Goal: Task Accomplishment & Management: Manage account settings

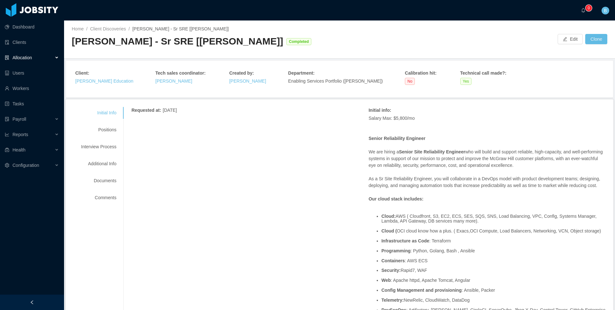
click at [237, 52] on div "McGraw-Hill - Sr SRE [Sachin Deshpande] Completed" at bounding box center [206, 44] width 268 height 18
drag, startPoint x: 241, startPoint y: 42, endPoint x: 65, endPoint y: 42, distance: 175.6
click at [65, 42] on div "Home / Client Discoveries / McGraw-Hill - Sr SRE [Sachin Deshpande] / McGraw-Hi…" at bounding box center [339, 40] width 551 height 38
copy div "[PERSON_NAME] - Sr SRE [[PERSON_NAME]]"
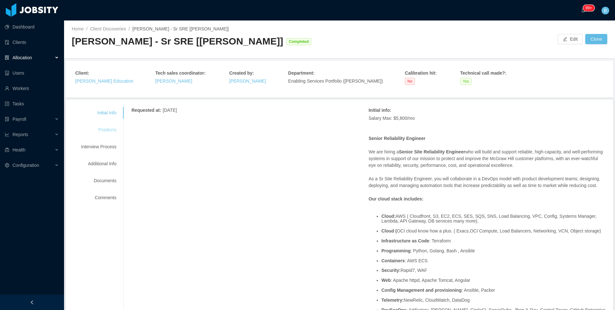
click at [106, 128] on div "Positions" at bounding box center [98, 130] width 51 height 12
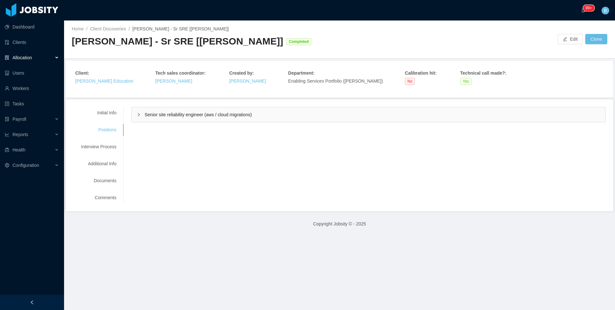
click at [210, 118] on div "Senior site reliability engineer (aws / cloud migrations)" at bounding box center [369, 114] width 474 height 15
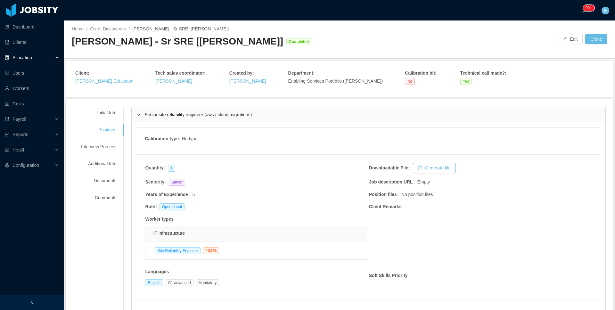
click at [210, 118] on div "Senior site reliability engineer (aws / cloud migrations)" at bounding box center [369, 114] width 474 height 15
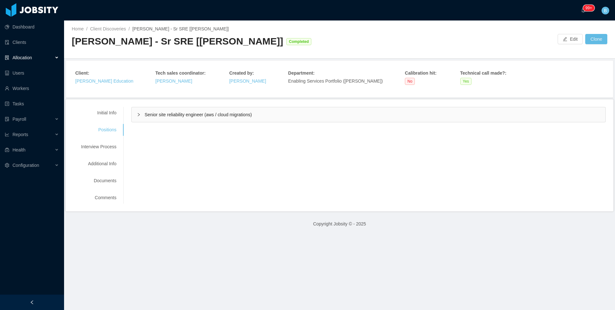
click at [41, 65] on li "Allocation" at bounding box center [32, 58] width 64 height 14
click at [41, 59] on div "Allocation" at bounding box center [32, 57] width 64 height 13
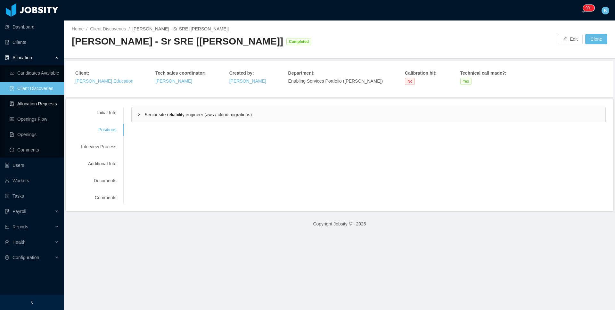
click at [27, 106] on link "Allocation Requests" at bounding box center [34, 103] width 49 height 13
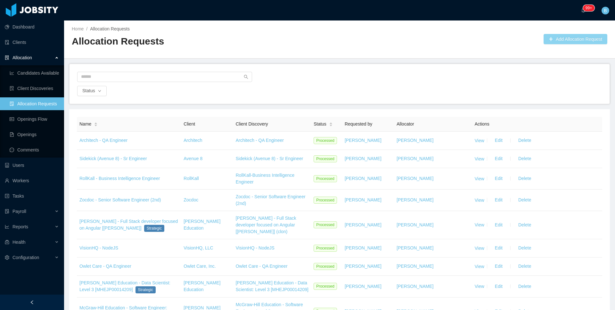
click at [552, 38] on button "Add Allocation Request" at bounding box center [576, 39] width 64 height 10
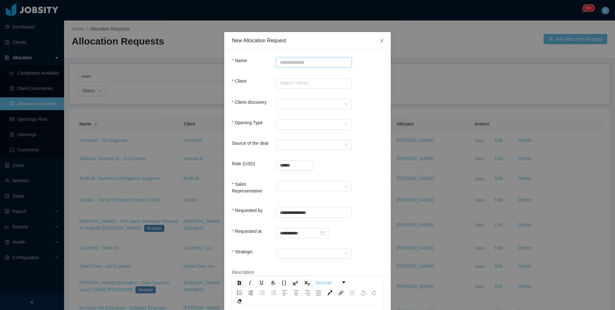
click at [340, 57] on input "Name" at bounding box center [314, 62] width 76 height 10
paste input "**********"
type input "**********"
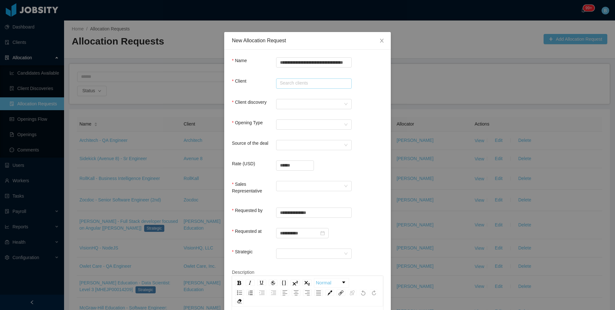
click at [294, 81] on input "text" at bounding box center [314, 84] width 76 height 10
click at [288, 94] on li "McGraw-Hill Education" at bounding box center [312, 96] width 76 height 10
type input "**********"
click at [286, 100] on div at bounding box center [312, 104] width 64 height 10
click at [354, 100] on div "Client discovery" at bounding box center [307, 105] width 151 height 13
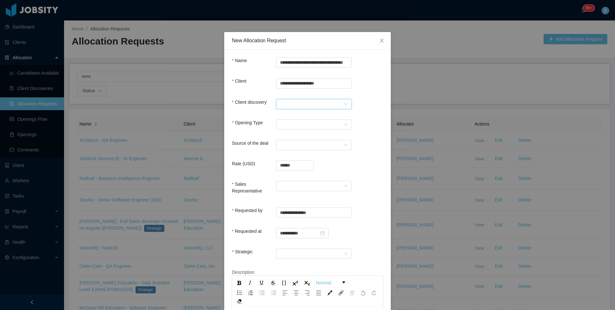
click at [332, 103] on div at bounding box center [312, 104] width 64 height 10
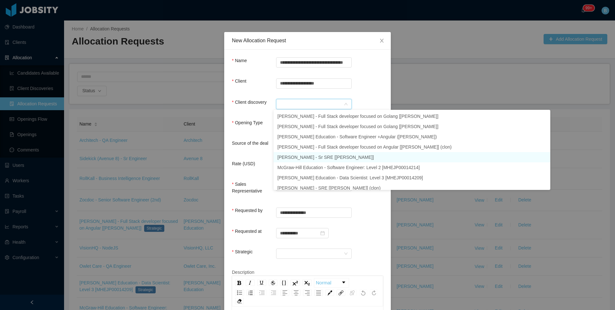
click at [290, 154] on li "McGraw-Hill - Sr SRE [Sachin Deshpande]" at bounding box center [412, 157] width 277 height 10
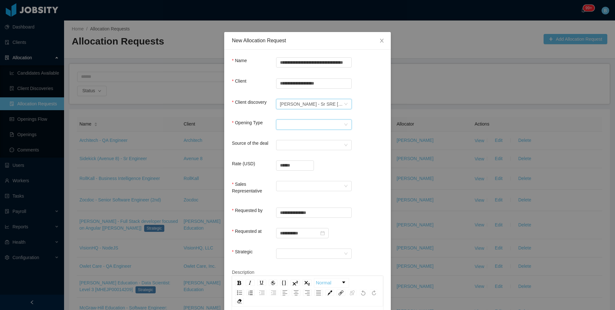
click at [291, 127] on div "Select Opening Type" at bounding box center [312, 125] width 64 height 10
click at [283, 148] on li "Upsale" at bounding box center [312, 147] width 76 height 10
click at [287, 141] on div "Select a Source" at bounding box center [312, 145] width 64 height 10
click at [288, 155] on li "CSM" at bounding box center [312, 157] width 76 height 10
click at [294, 161] on input "******" at bounding box center [295, 166] width 37 height 10
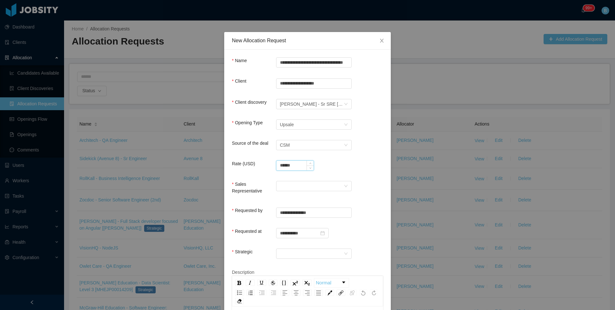
click at [294, 161] on input "******" at bounding box center [295, 166] width 37 height 10
type input "**********"
click at [288, 186] on div at bounding box center [312, 186] width 64 height 10
click at [285, 197] on li "[PERSON_NAME]" at bounding box center [312, 198] width 76 height 10
click at [282, 254] on div at bounding box center [312, 254] width 64 height 10
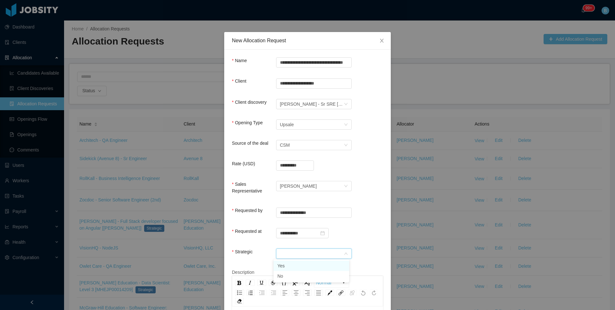
click at [281, 262] on li "Yes" at bounding box center [312, 266] width 76 height 10
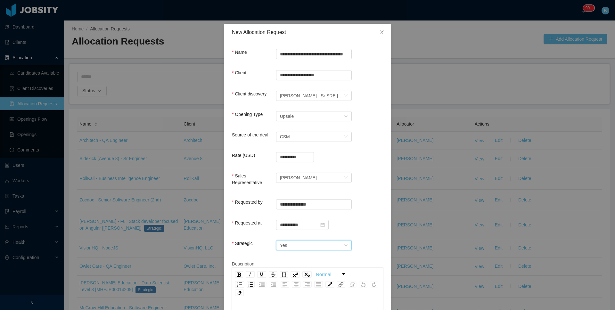
scroll to position [68, 0]
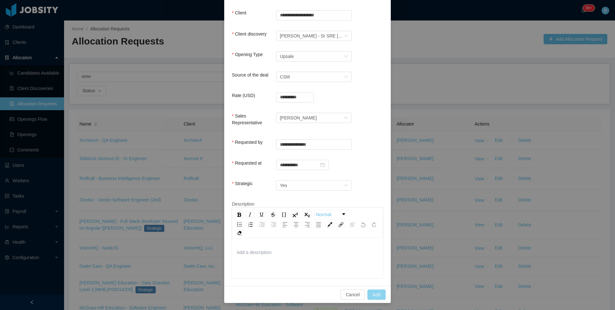
click at [376, 290] on button "Add" at bounding box center [377, 295] width 18 height 10
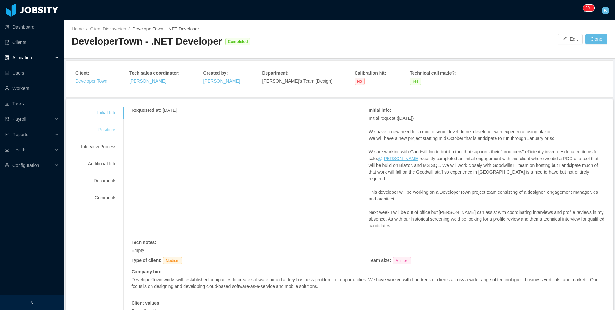
click at [102, 125] on div "Positions" at bounding box center [98, 130] width 51 height 12
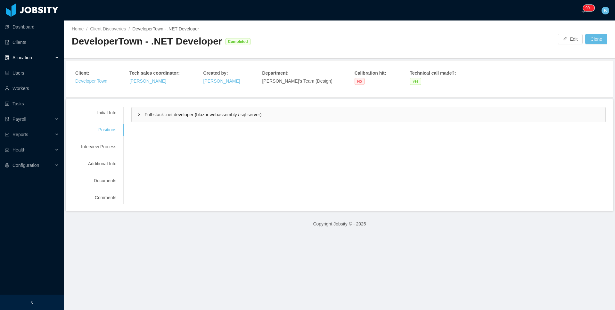
click at [162, 119] on div "Full-stack .net developer (blazor webassembly / sql server)" at bounding box center [369, 114] width 474 height 15
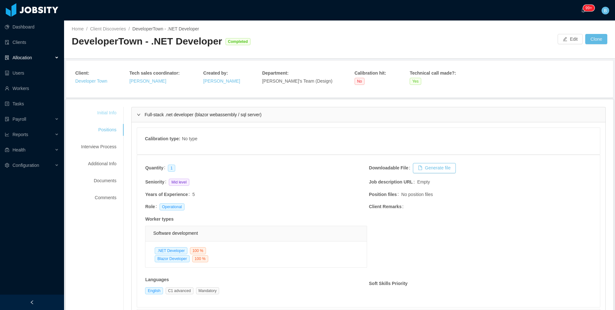
click at [108, 114] on div "Initial Info" at bounding box center [98, 113] width 51 height 12
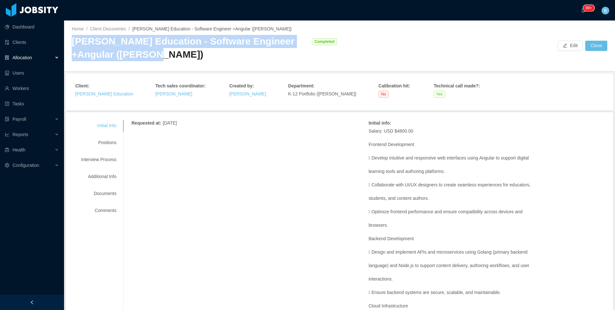
drag, startPoint x: 123, startPoint y: 54, endPoint x: 75, endPoint y: 44, distance: 49.2
click at [75, 44] on div "[PERSON_NAME] Education - Software Engineer +Angular ([PERSON_NAME])" at bounding box center [190, 48] width 237 height 26
copy div "[PERSON_NAME] Education - Software Engineer +Angular ([PERSON_NAME])"
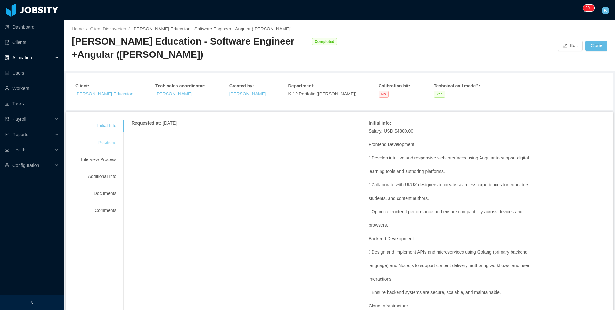
click at [116, 146] on div "Positions" at bounding box center [98, 143] width 51 height 12
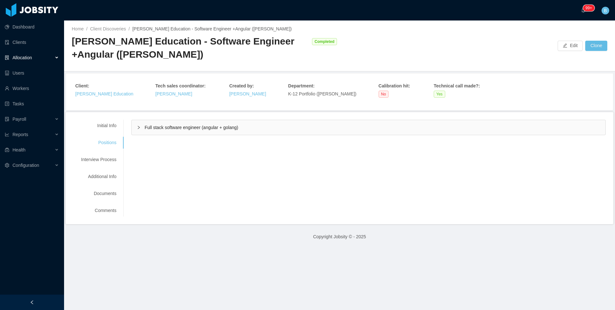
click at [199, 133] on div "Full stack software engineer (angular + golang)" at bounding box center [369, 127] width 474 height 15
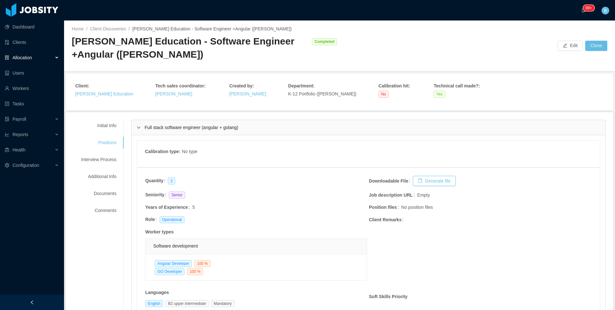
click at [194, 133] on div "Full stack software engineer (angular + golang)" at bounding box center [369, 127] width 474 height 15
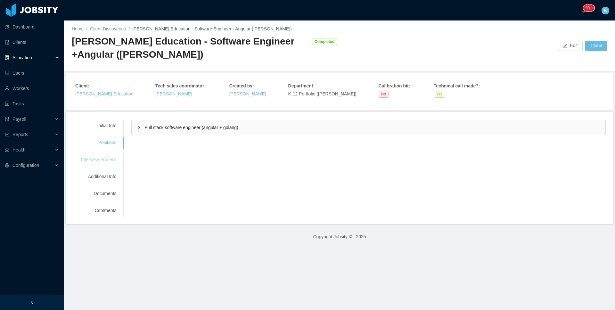
click at [113, 157] on div "Interview Process" at bounding box center [98, 160] width 51 height 12
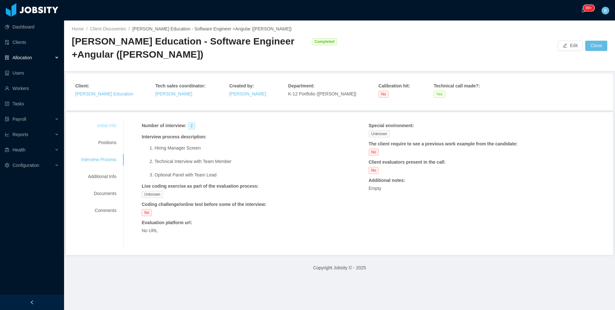
click at [113, 129] on div "Initial Info" at bounding box center [98, 126] width 51 height 12
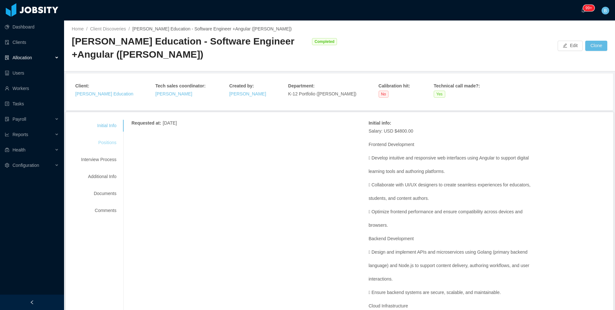
click at [106, 144] on div "Positions" at bounding box center [98, 143] width 51 height 12
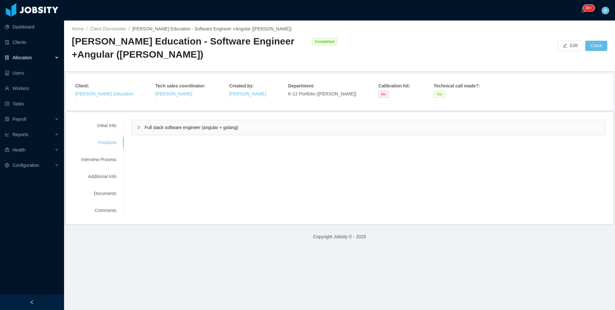
click at [228, 131] on div "Full stack software engineer (angular + golang)" at bounding box center [369, 127] width 474 height 15
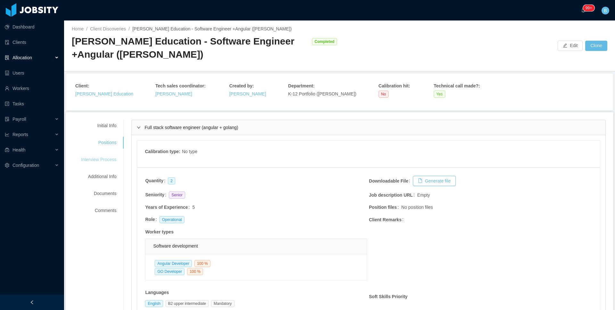
click at [109, 160] on div "Interview Process" at bounding box center [98, 160] width 51 height 12
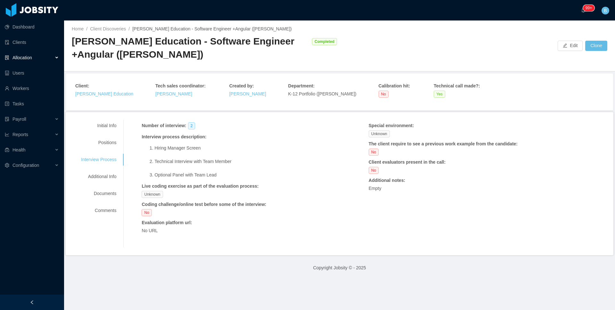
click at [105, 133] on div "Initial Info Positions Interview Process Additional Info Documents Comments" at bounding box center [98, 168] width 51 height 97
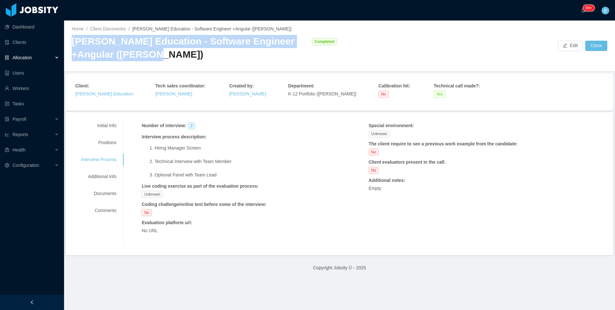
drag, startPoint x: 128, startPoint y: 58, endPoint x: 73, endPoint y: 42, distance: 56.5
click at [73, 42] on div "[PERSON_NAME] Education - Software Engineer +Angular ([PERSON_NAME])" at bounding box center [190, 48] width 237 height 26
copy div "[PERSON_NAME] Education - Software Engineer +Angular ([PERSON_NAME])"
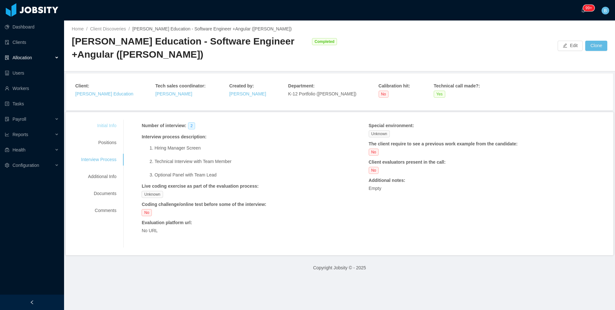
click at [101, 121] on div "Initial Info" at bounding box center [98, 126] width 51 height 12
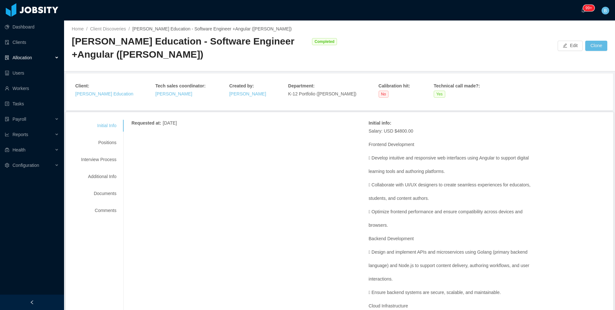
click at [19, 61] on div "Allocation" at bounding box center [32, 57] width 64 height 13
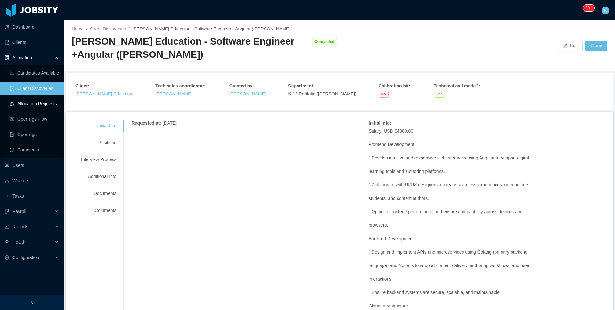
click at [22, 99] on link "Allocation Requests" at bounding box center [34, 103] width 49 height 13
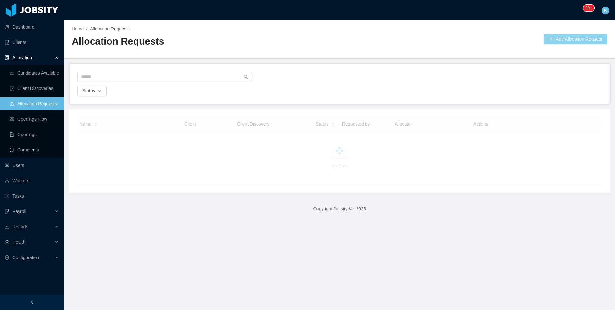
click at [559, 40] on button "Add Allocation Request" at bounding box center [576, 39] width 64 height 10
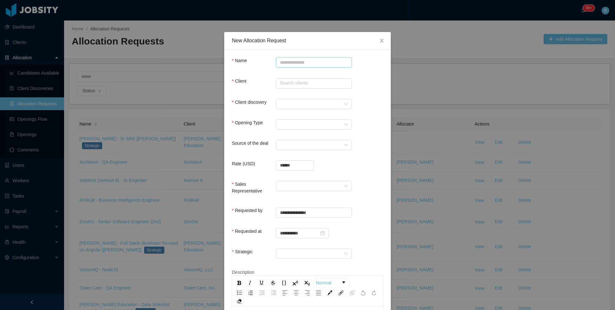
click at [318, 62] on input "Name" at bounding box center [314, 62] width 76 height 10
paste input "**********"
type input "**********"
click at [301, 83] on input "text" at bounding box center [314, 84] width 76 height 10
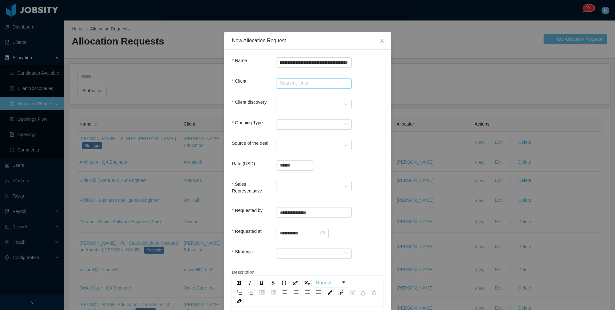
scroll to position [0, 0]
click at [299, 95] on li "[PERSON_NAME] Education" at bounding box center [312, 96] width 76 height 10
type input "**********"
click at [295, 99] on div at bounding box center [312, 104] width 64 height 10
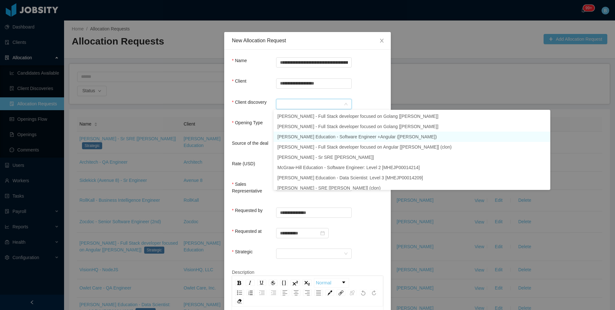
click at [312, 135] on li "[PERSON_NAME] Education - Software Engineer +Angular ([PERSON_NAME])" at bounding box center [412, 137] width 277 height 10
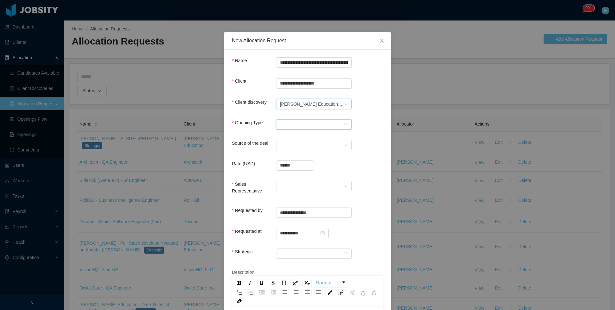
click at [302, 127] on div "Select Opening Type" at bounding box center [312, 125] width 64 height 10
click at [289, 146] on li "Upsale" at bounding box center [312, 147] width 76 height 10
click at [289, 146] on div "Select a Source" at bounding box center [312, 145] width 64 height 10
click at [286, 153] on li "CSM" at bounding box center [312, 157] width 76 height 10
click at [294, 165] on input "******" at bounding box center [295, 166] width 37 height 10
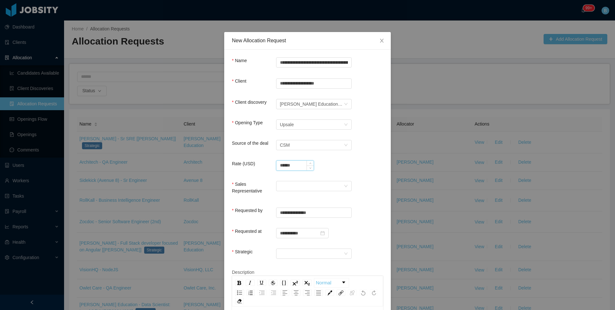
click at [294, 165] on input "******" at bounding box center [295, 166] width 37 height 10
type input "**********"
click at [297, 182] on div at bounding box center [312, 186] width 64 height 10
click at [295, 196] on li "[PERSON_NAME]" at bounding box center [312, 198] width 76 height 10
click at [291, 250] on div at bounding box center [312, 254] width 64 height 10
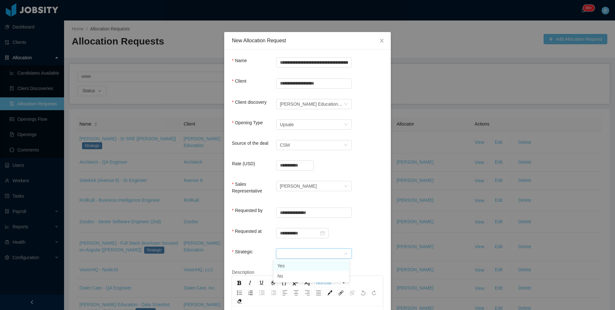
click at [283, 264] on li "Yes" at bounding box center [312, 266] width 76 height 10
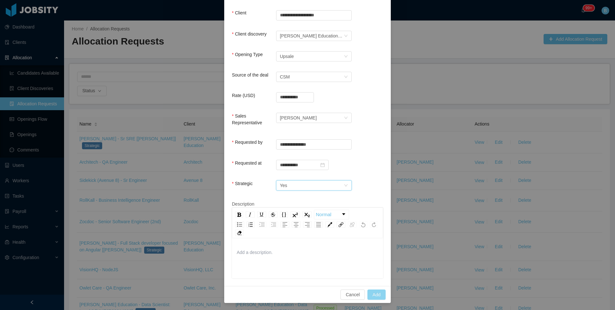
click at [377, 295] on button "Add" at bounding box center [377, 295] width 18 height 10
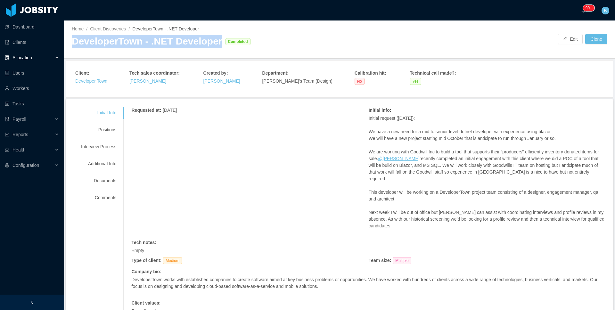
drag, startPoint x: 215, startPoint y: 43, endPoint x: 72, endPoint y: 39, distance: 142.7
click at [72, 39] on div "DeveloperTown - .NET Developer Completed" at bounding box center [206, 41] width 268 height 13
copy div "DeveloperTown - .NET Developer"
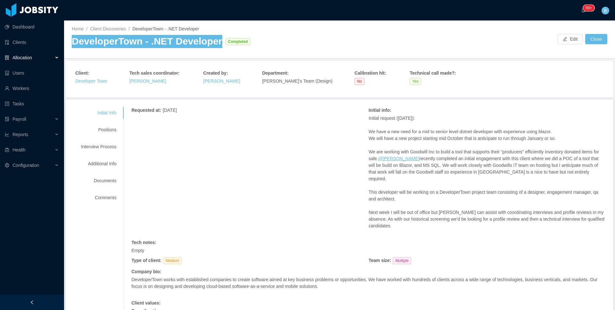
copy div "DeveloperTown - .NET Developer"
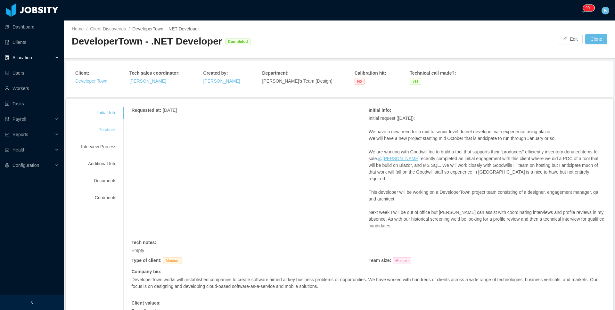
click at [99, 128] on div "Positions" at bounding box center [98, 130] width 51 height 12
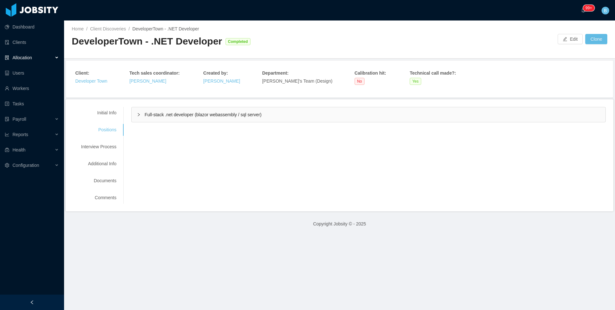
click at [153, 117] on span "Full-stack .net developer (blazor webassembly / sql server)" at bounding box center [203, 114] width 117 height 5
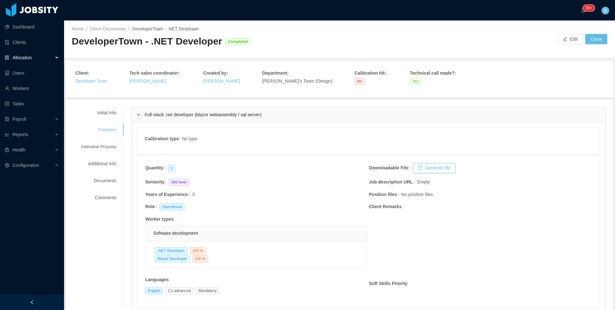
click at [153, 117] on span "Full-stack .net developer (blazor webassembly / sql server)" at bounding box center [203, 114] width 117 height 5
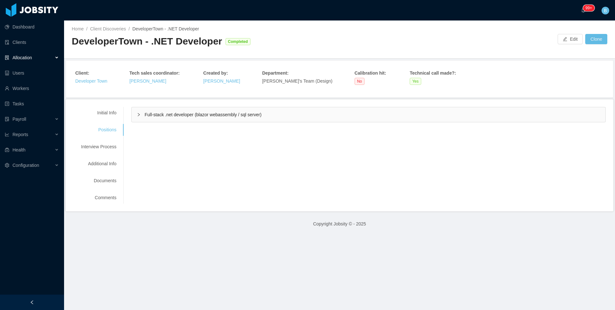
click at [30, 57] on span "Allocation" at bounding box center [22, 57] width 20 height 5
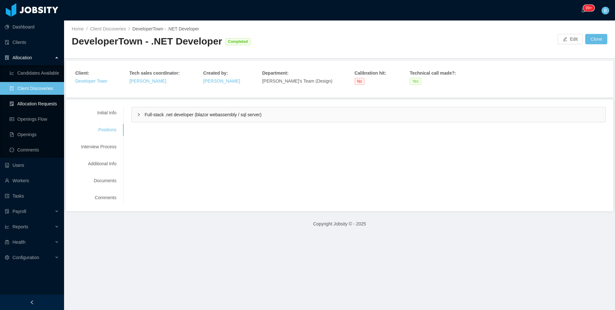
click at [34, 99] on link "Allocation Requests" at bounding box center [34, 103] width 49 height 13
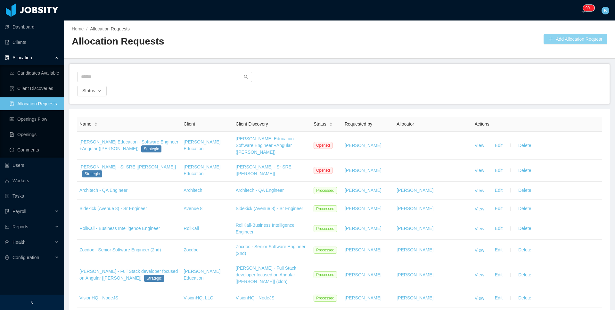
click at [557, 37] on button "Add Allocation Request" at bounding box center [576, 39] width 64 height 10
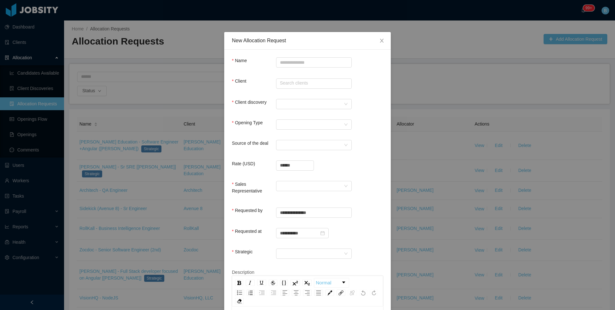
click at [301, 57] on div "**********" at bounding box center [307, 202] width 167 height 305
click at [311, 64] on input "Name" at bounding box center [314, 62] width 76 height 10
paste input "**********"
type input "**********"
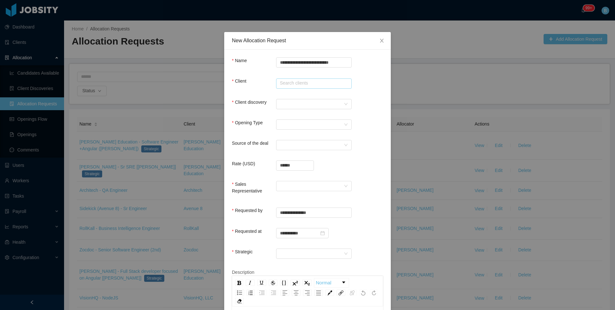
scroll to position [0, 0]
click at [283, 83] on input "text" at bounding box center [314, 84] width 76 height 10
click at [294, 94] on li "Developer Town" at bounding box center [312, 96] width 76 height 10
type input "**********"
click at [280, 106] on div at bounding box center [312, 104] width 64 height 10
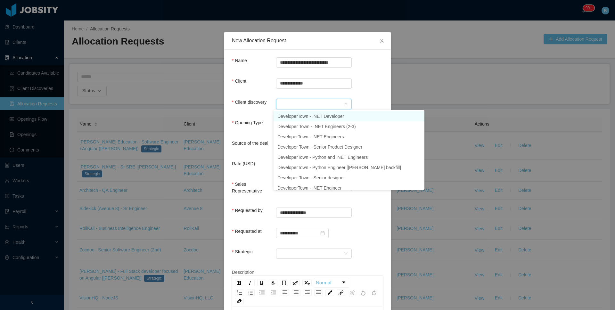
click at [291, 116] on li "DeveloperTown - .NET Developer" at bounding box center [349, 116] width 151 height 10
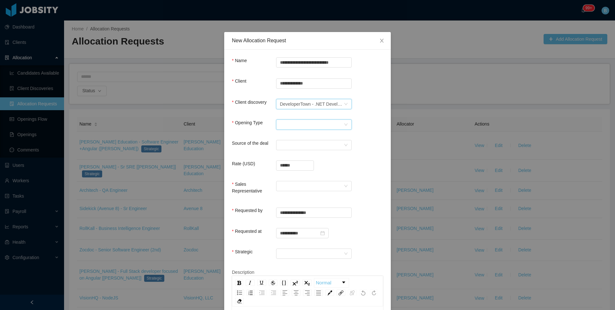
click at [294, 128] on div "Select Opening Type" at bounding box center [312, 125] width 64 height 10
click at [280, 149] on li "Upsale" at bounding box center [312, 147] width 76 height 10
click at [289, 148] on div "Select a Source" at bounding box center [312, 145] width 64 height 10
click at [286, 154] on li "CSM" at bounding box center [312, 157] width 76 height 10
click at [295, 167] on input "******" at bounding box center [295, 166] width 37 height 10
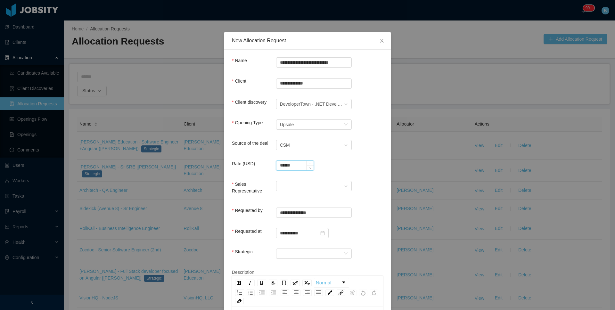
click at [295, 167] on input "******" at bounding box center [295, 166] width 37 height 10
type input "**********"
click at [289, 183] on div at bounding box center [312, 186] width 64 height 10
click at [303, 197] on li "Patricia Ponce" at bounding box center [312, 198] width 76 height 10
click at [281, 254] on div at bounding box center [312, 254] width 64 height 10
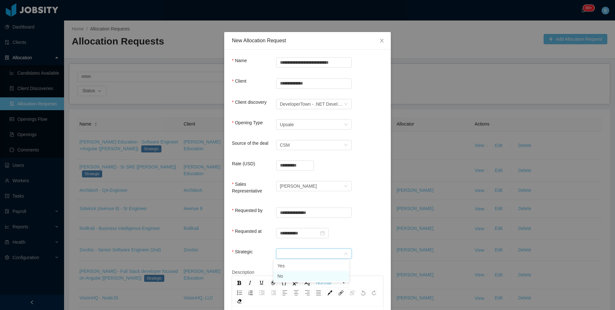
click at [279, 273] on li "No" at bounding box center [312, 276] width 76 height 10
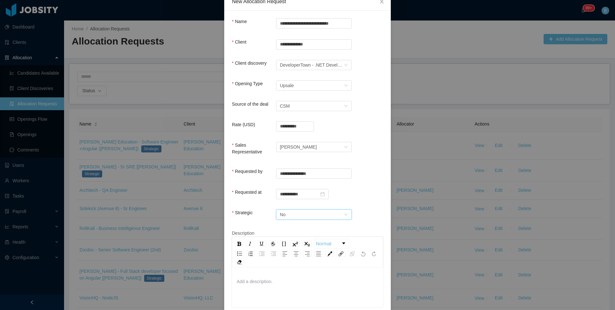
scroll to position [68, 0]
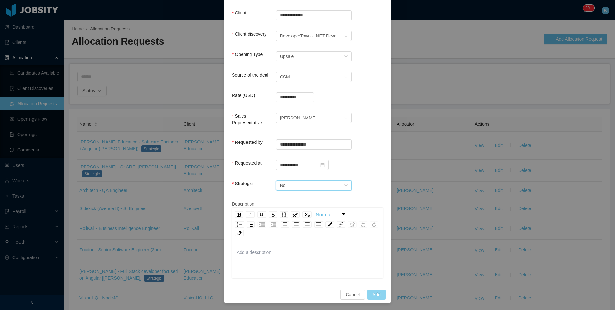
click at [374, 292] on button "Add" at bounding box center [377, 295] width 18 height 10
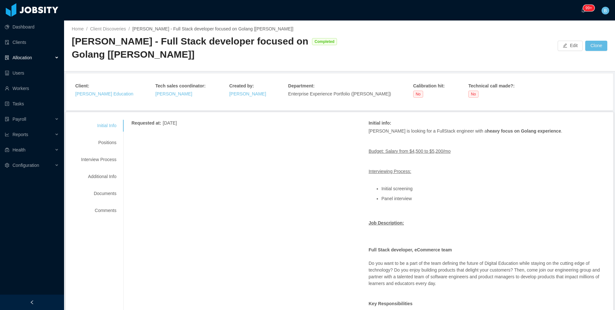
click at [170, 50] on div "[PERSON_NAME] - Full Stack developer focused on Golang [[PERSON_NAME]]" at bounding box center [190, 48] width 237 height 26
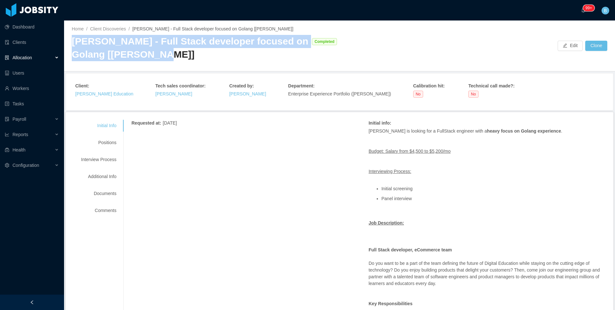
drag, startPoint x: 167, startPoint y: 54, endPoint x: 74, endPoint y: 41, distance: 93.5
click at [74, 41] on div "[PERSON_NAME] - Full Stack developer focused on Golang [[PERSON_NAME]]" at bounding box center [190, 48] width 237 height 26
copy div "[PERSON_NAME] - Full Stack developer focused on Golang [[PERSON_NAME]]"
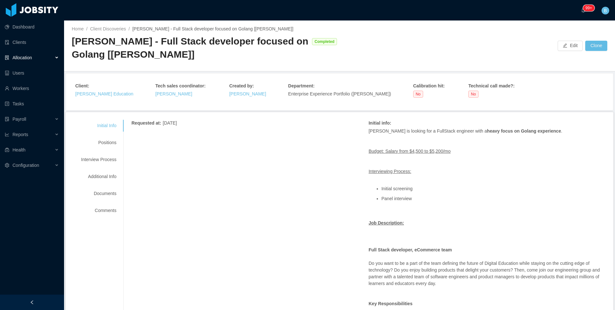
drag, startPoint x: 113, startPoint y: 144, endPoint x: 126, endPoint y: 137, distance: 14.0
click at [114, 144] on div "Positions" at bounding box center [98, 143] width 51 height 12
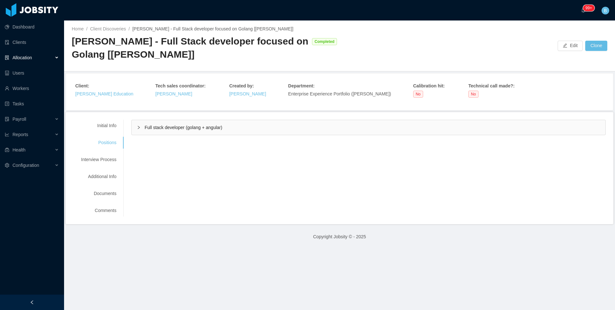
click at [159, 128] on span "Full stack developer (golang + angular)" at bounding box center [184, 127] width 78 height 5
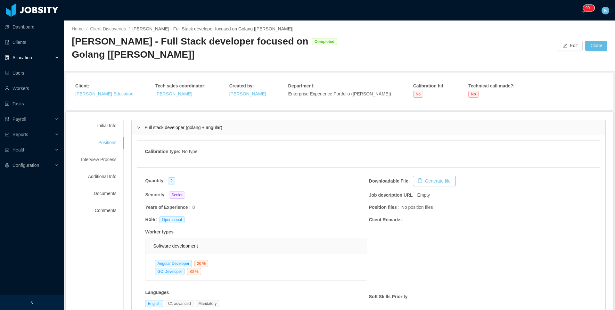
click at [193, 128] on span "Full stack developer (golang + angular)" at bounding box center [184, 127] width 78 height 5
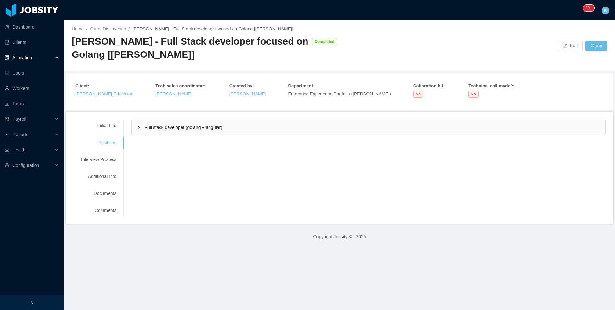
click at [165, 59] on div "[PERSON_NAME] - Full Stack developer focused on Golang [[PERSON_NAME]]" at bounding box center [190, 48] width 237 height 26
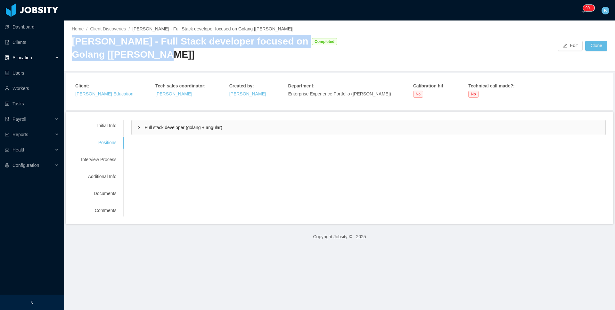
drag, startPoint x: 166, startPoint y: 53, endPoint x: 72, endPoint y: 43, distance: 94.7
click at [72, 43] on div "[PERSON_NAME] - Full Stack developer focused on Golang [[PERSON_NAME]]" at bounding box center [190, 48] width 237 height 26
copy div "[PERSON_NAME] - Full Stack developer focused on Golang [[PERSON_NAME]]"
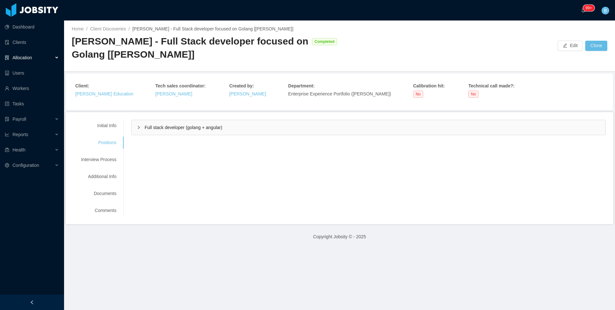
click at [34, 57] on div "Allocation" at bounding box center [32, 57] width 64 height 13
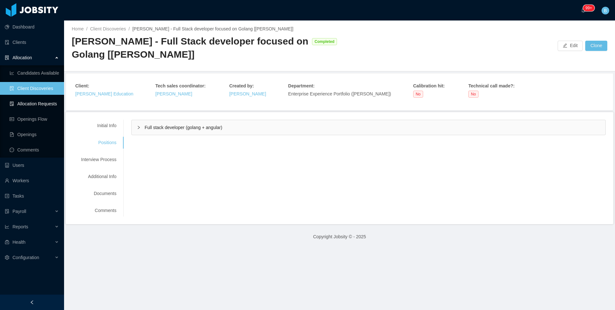
click at [26, 103] on link "Allocation Requests" at bounding box center [34, 103] width 49 height 13
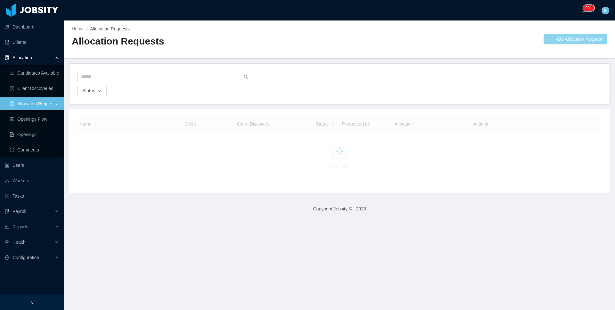
click at [563, 38] on button "Add Allocation Request" at bounding box center [576, 39] width 64 height 10
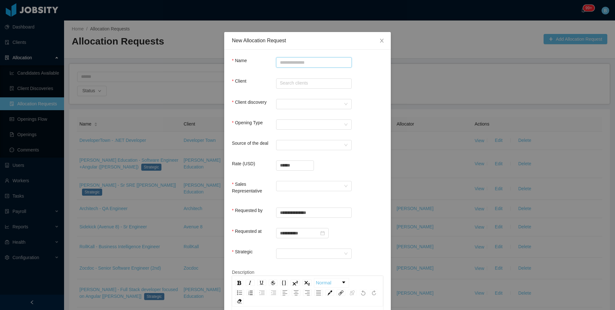
click at [325, 64] on input "Name" at bounding box center [314, 62] width 76 height 10
paste input "**********"
type input "**********"
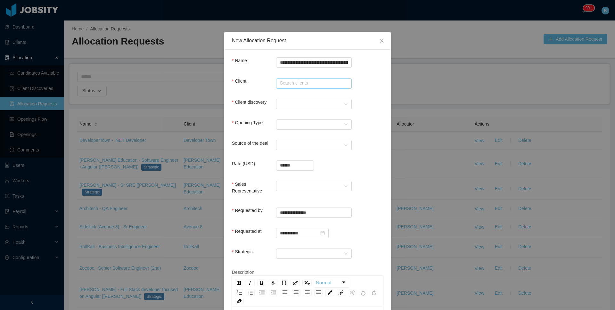
click at [323, 81] on input "text" at bounding box center [314, 84] width 76 height 10
click at [291, 98] on li "McGraw-Hill Education" at bounding box center [312, 96] width 76 height 10
type input "**********"
click at [290, 106] on div at bounding box center [312, 104] width 64 height 10
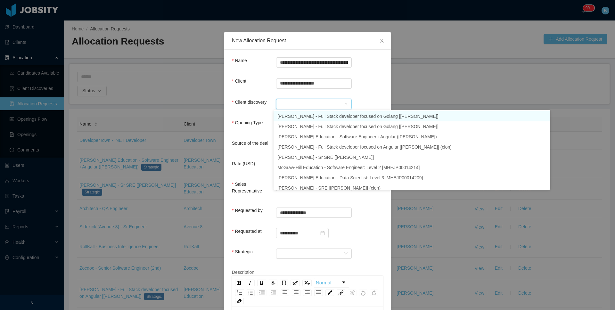
click at [328, 119] on li "McGraw-Hill - Full Stack developer focused on Golang [Vijay Yadav]" at bounding box center [412, 116] width 277 height 10
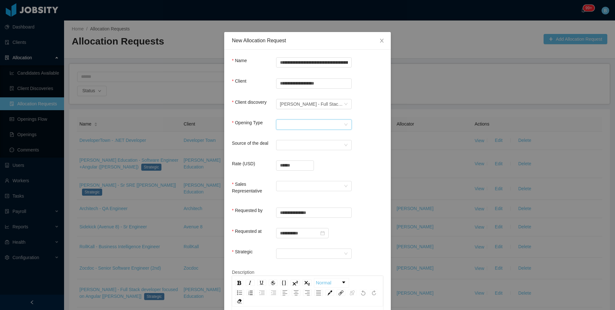
click at [285, 124] on div "Select Opening Type" at bounding box center [312, 125] width 64 height 10
click at [280, 146] on li "Upsale" at bounding box center [312, 147] width 76 height 10
click at [283, 146] on div "Select a Source" at bounding box center [312, 145] width 64 height 10
click at [284, 154] on li "CSM" at bounding box center [312, 157] width 76 height 10
click at [294, 166] on input "******" at bounding box center [295, 166] width 37 height 10
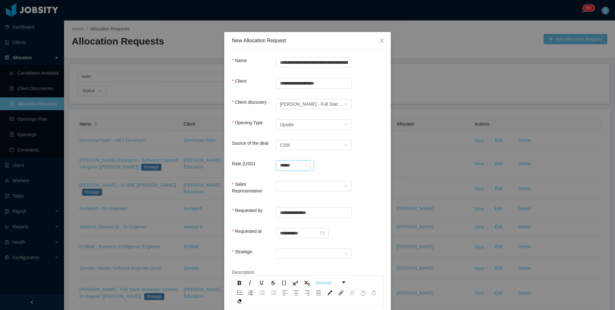
click at [294, 166] on input "******" at bounding box center [295, 166] width 37 height 10
type input "**********"
click at [304, 180] on form "**********" at bounding box center [307, 201] width 151 height 289
click at [305, 183] on div at bounding box center [312, 186] width 64 height 10
click at [297, 195] on li "[PERSON_NAME]" at bounding box center [312, 198] width 76 height 10
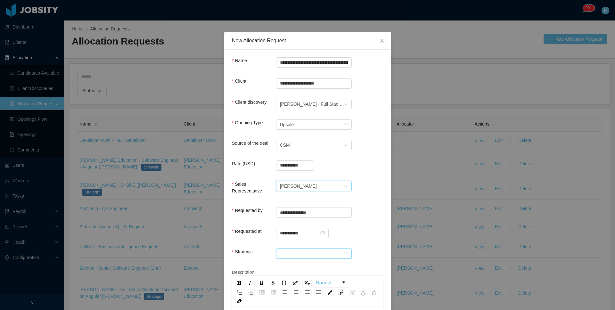
click at [295, 250] on div at bounding box center [312, 254] width 64 height 10
click at [282, 266] on li "Yes" at bounding box center [312, 266] width 76 height 10
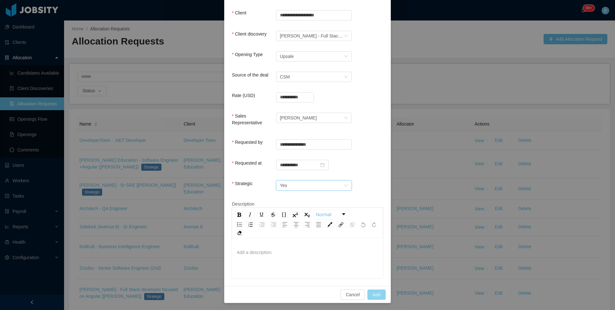
click at [374, 290] on button "Add" at bounding box center [377, 295] width 18 height 10
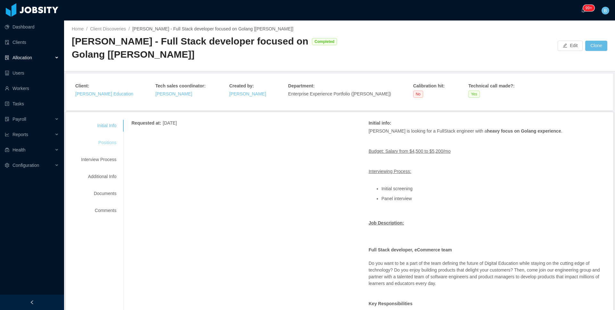
click at [114, 143] on div "Positions" at bounding box center [98, 143] width 51 height 12
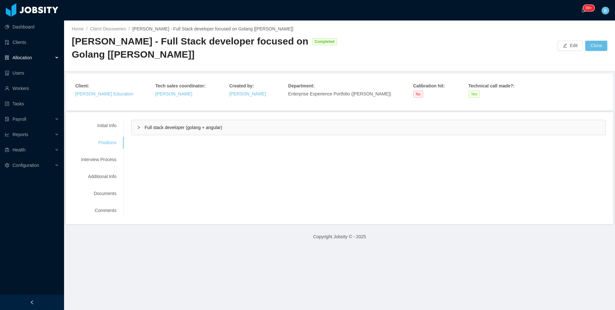
click at [172, 125] on span "Full stack developer (golang + angular)" at bounding box center [184, 127] width 78 height 5
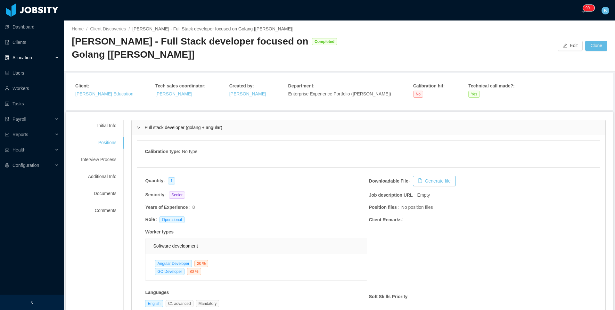
click at [161, 56] on div "McGraw-Hill - Full Stack developer focused on Golang [Vijay Yadav]" at bounding box center [190, 48] width 237 height 26
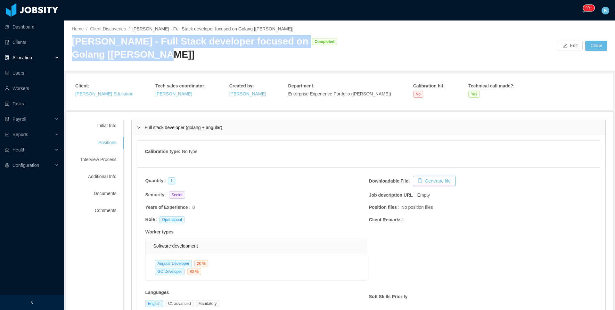
drag, startPoint x: 174, startPoint y: 56, endPoint x: 70, endPoint y: 37, distance: 105.9
click at [70, 37] on div "Home / Client Discoveries / McGraw-Hill - Full Stack developer focused on Golan…" at bounding box center [339, 46] width 551 height 51
copy div "McGraw-Hill - Full Stack developer focused on Golang [Vijay Yadav]"
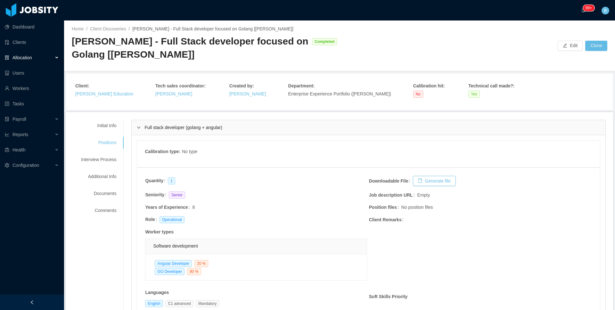
click at [227, 128] on div "Full stack developer (golang + angular)" at bounding box center [369, 127] width 474 height 15
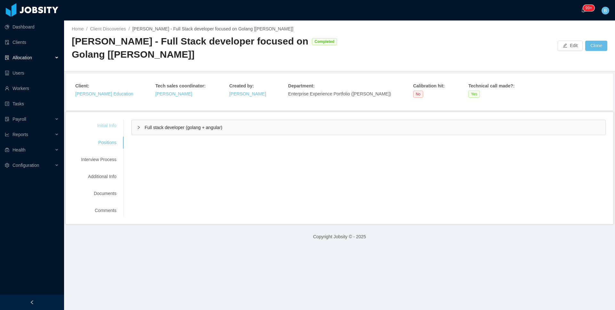
click at [111, 128] on div "Initial Info" at bounding box center [98, 126] width 51 height 12
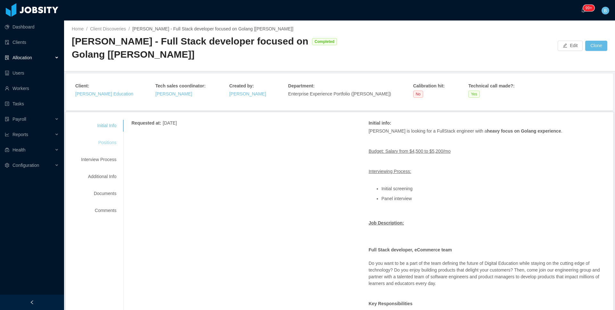
click at [107, 141] on div "Positions" at bounding box center [98, 143] width 51 height 12
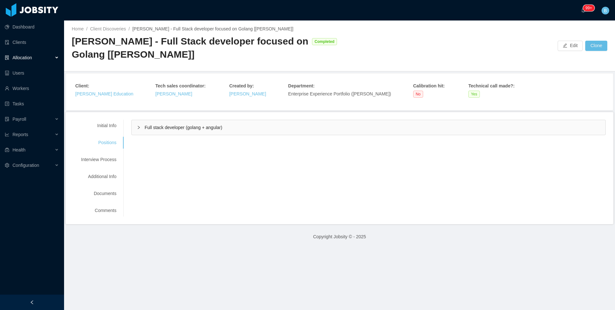
click at [143, 132] on div "Full stack developer (golang + angular)" at bounding box center [369, 127] width 474 height 15
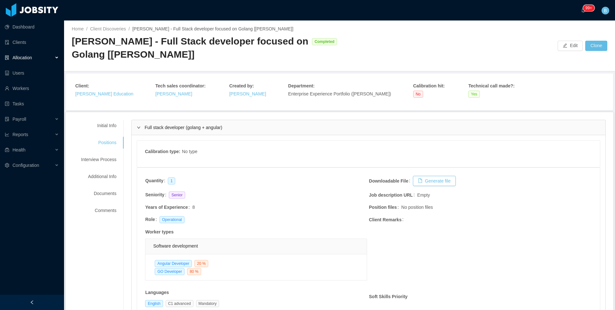
click at [143, 132] on div "Full stack developer (golang + angular)" at bounding box center [369, 127] width 474 height 15
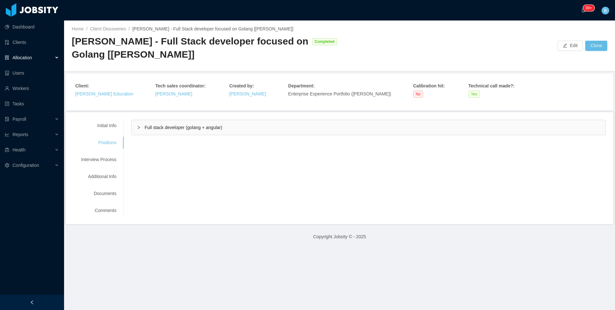
click at [543, 51] on div "Home / Client Discoveries / McGraw-Hill - Full Stack developer focused on Golan…" at bounding box center [339, 46] width 551 height 51
click at [559, 46] on button "Edit" at bounding box center [570, 46] width 25 height 10
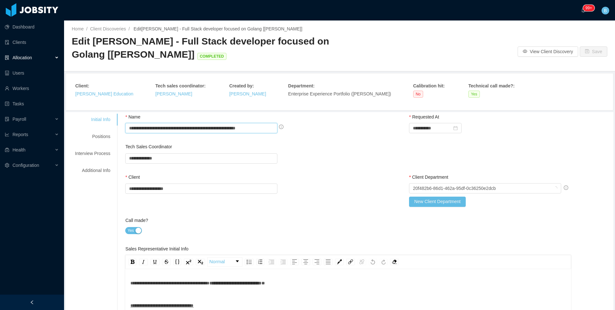
click at [249, 126] on input "**********" at bounding box center [201, 128] width 152 height 10
click at [270, 129] on input "**********" at bounding box center [201, 128] width 152 height 10
type input "**********"
click at [586, 52] on button "Save" at bounding box center [594, 51] width 28 height 10
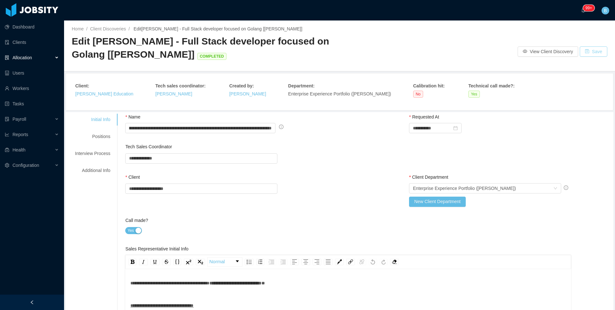
scroll to position [0, 0]
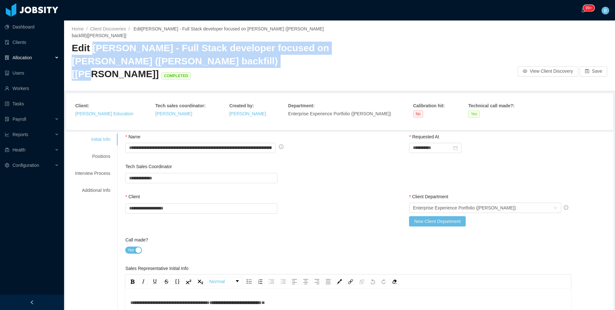
drag, startPoint x: 222, startPoint y: 54, endPoint x: 92, endPoint y: 41, distance: 131.0
click at [92, 43] on span "Edit McGraw-Hill - Full Stack developer focused on Golang (Daniel Bittar backfi…" at bounding box center [200, 61] width 257 height 37
copy span "McGraw-Hill - Full Stack developer focused on Golang (Daniel Bittar backfill)[V…"
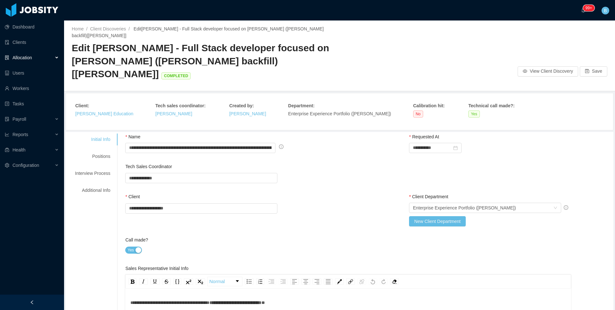
click at [36, 59] on div "Allocation" at bounding box center [32, 57] width 64 height 13
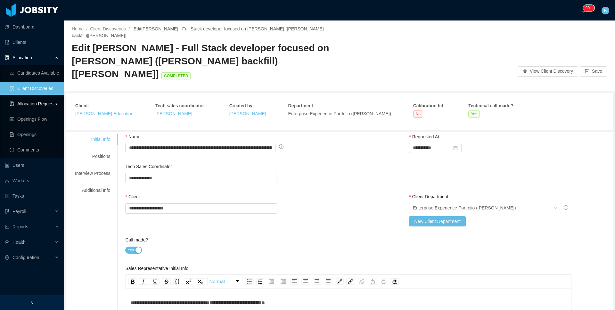
click at [27, 102] on link "Allocation Requests" at bounding box center [34, 103] width 49 height 13
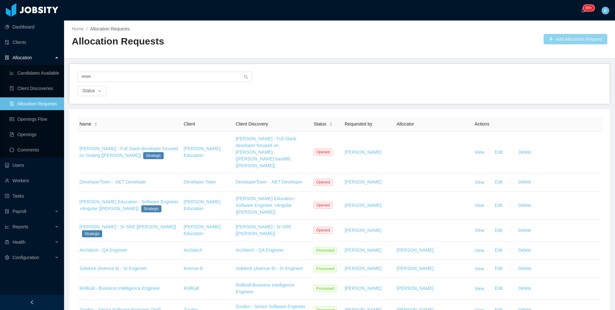
click at [557, 38] on button "Add Allocation Request" at bounding box center [576, 39] width 64 height 10
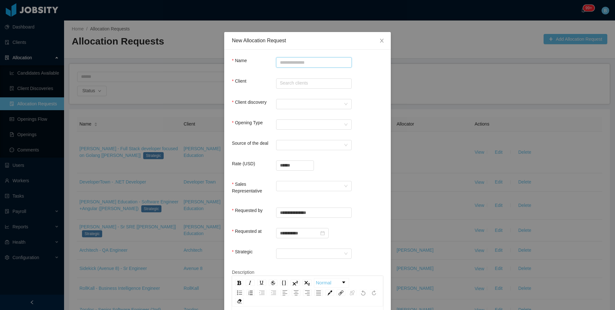
click at [312, 63] on input "Name" at bounding box center [314, 62] width 76 height 10
paste input "**********"
type input "**********"
click at [302, 83] on input "text" at bounding box center [314, 84] width 76 height 10
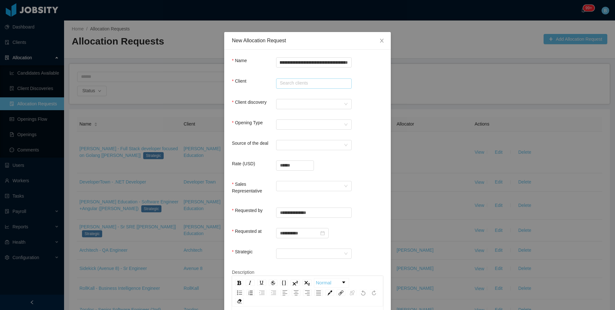
scroll to position [0, 0]
click at [299, 95] on li "McGraw-Hill Education" at bounding box center [312, 96] width 76 height 10
type input "**********"
click at [287, 107] on div at bounding box center [312, 104] width 64 height 10
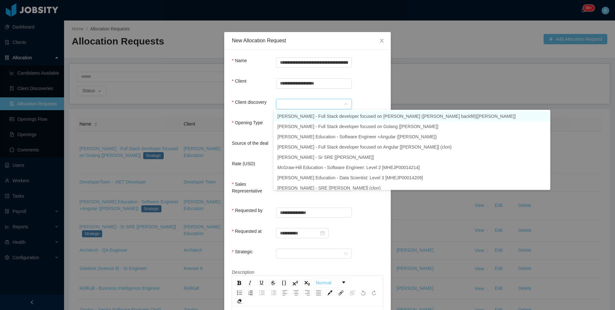
click at [289, 116] on li "McGraw-Hill - Full Stack developer focused on Golang (Daniel Bittar backfill)[V…" at bounding box center [412, 116] width 277 height 10
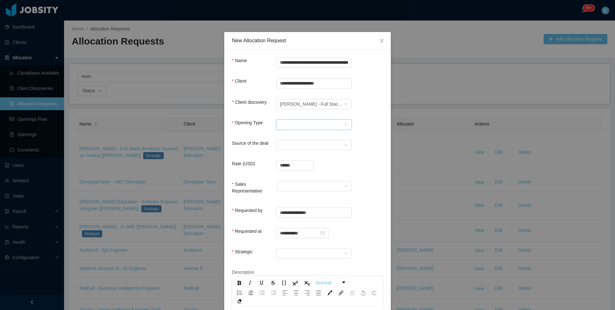
click at [280, 124] on div "Select Opening Type" at bounding box center [312, 125] width 64 height 10
click at [284, 155] on li "Backfill" at bounding box center [312, 157] width 76 height 10
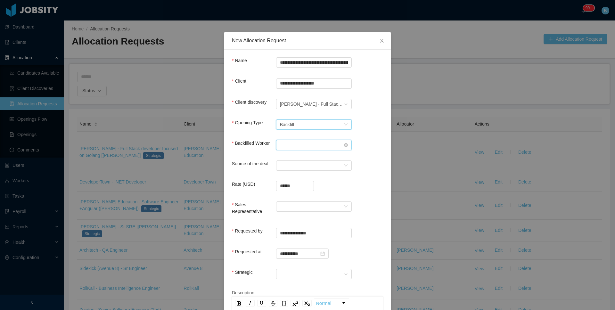
click at [296, 144] on div "Search workers..." at bounding box center [312, 145] width 64 height 10
type input "******"
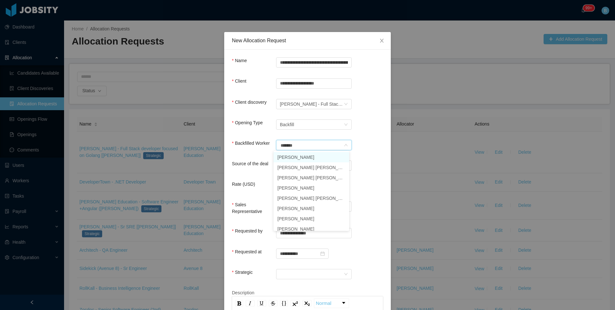
click at [298, 154] on li "Daniel Bittar" at bounding box center [312, 157] width 76 height 10
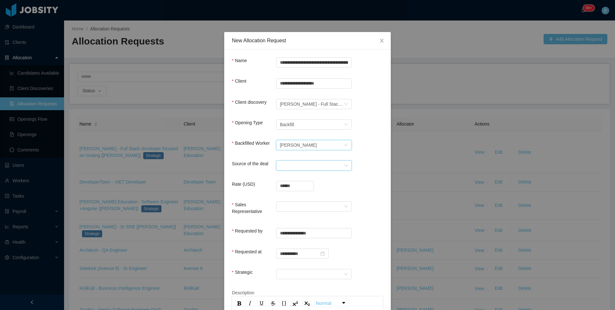
click at [296, 162] on div "Select a Source" at bounding box center [312, 166] width 64 height 10
drag, startPoint x: 294, startPoint y: 178, endPoint x: 292, endPoint y: 181, distance: 3.5
click at [294, 178] on li "CSM" at bounding box center [312, 178] width 76 height 10
click at [295, 186] on input "******" at bounding box center [295, 186] width 37 height 10
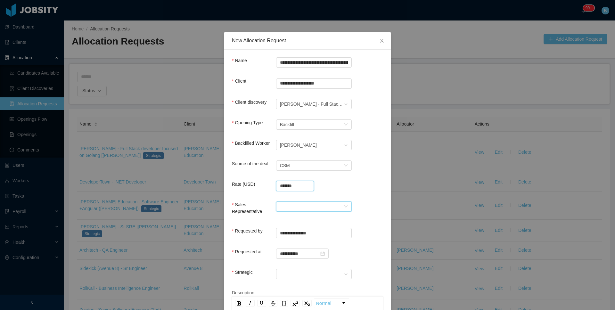
type input "**********"
click at [299, 209] on div at bounding box center [312, 207] width 64 height 10
click at [296, 220] on li "[PERSON_NAME]" at bounding box center [312, 219] width 76 height 10
click at [298, 268] on form "**********" at bounding box center [307, 212] width 151 height 310
click at [298, 271] on div at bounding box center [312, 275] width 64 height 10
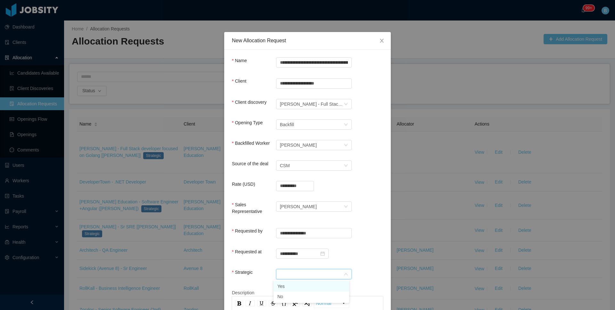
click at [294, 284] on li "Yes" at bounding box center [312, 286] width 76 height 10
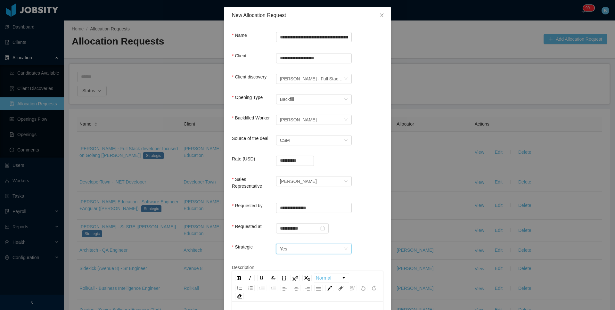
scroll to position [89, 0]
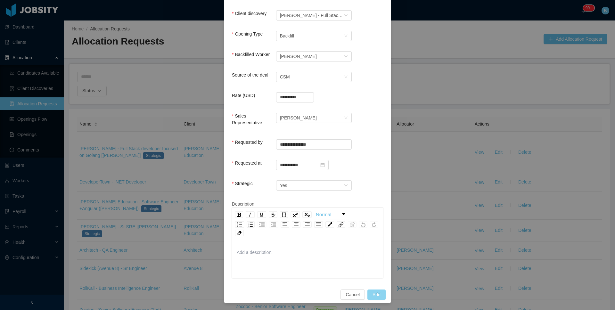
click at [370, 290] on button "Add" at bounding box center [377, 295] width 18 height 10
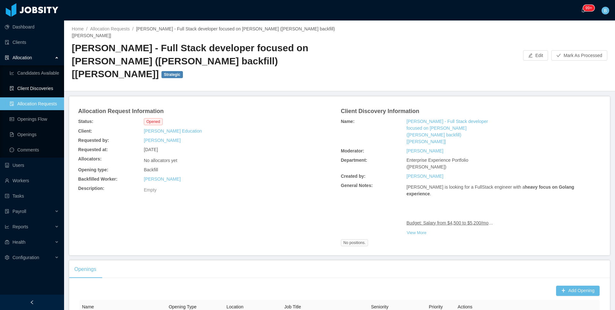
click at [31, 89] on link "Client Discoveries" at bounding box center [34, 88] width 49 height 13
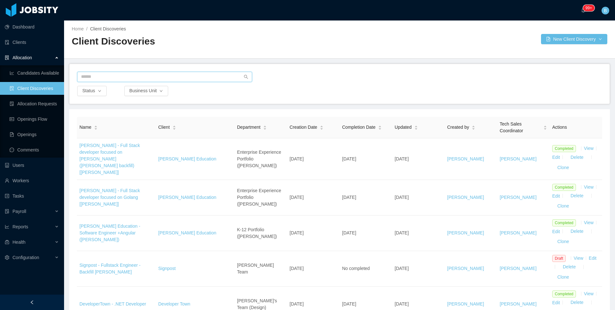
click at [199, 75] on input "text" at bounding box center [164, 77] width 175 height 10
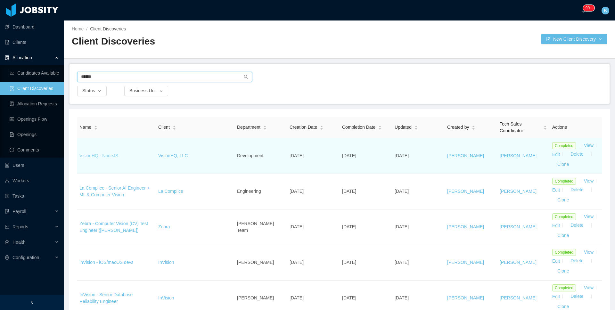
type input "******"
click at [105, 156] on link "VisionHQ - NodeJS" at bounding box center [98, 155] width 39 height 5
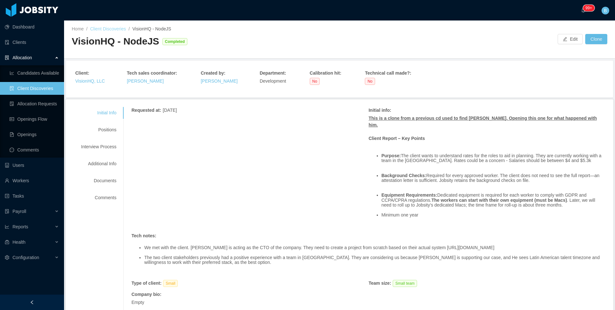
click at [107, 29] on link "Client Discoveries" at bounding box center [108, 28] width 36 height 5
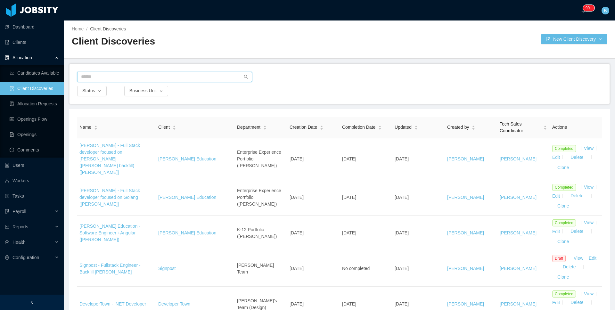
click at [181, 77] on input "text" at bounding box center [164, 77] width 175 height 10
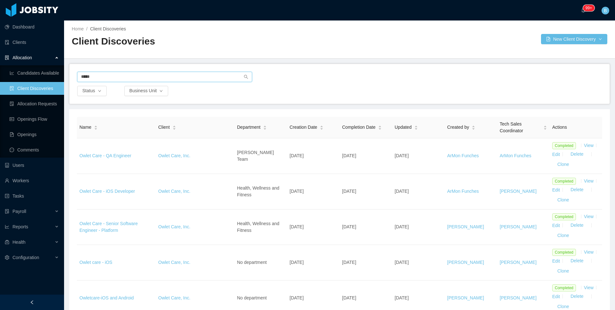
type input "*****"
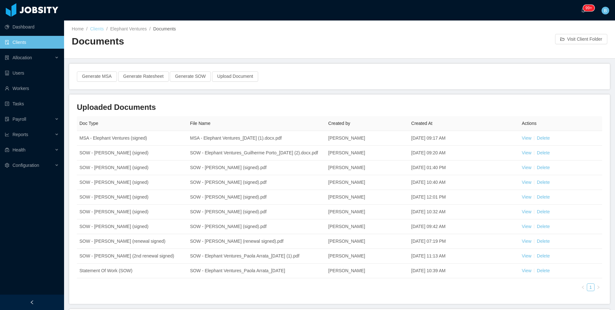
click at [102, 28] on link "Clients" at bounding box center [97, 28] width 14 height 5
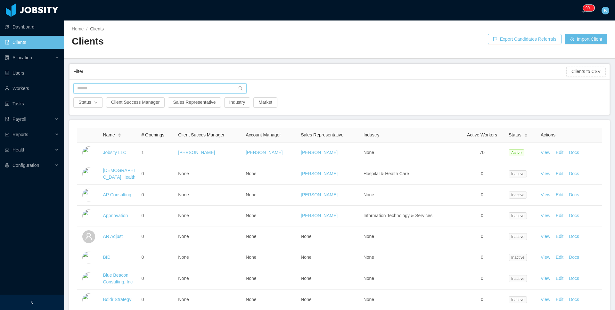
click at [164, 90] on input "text" at bounding box center [159, 88] width 173 height 10
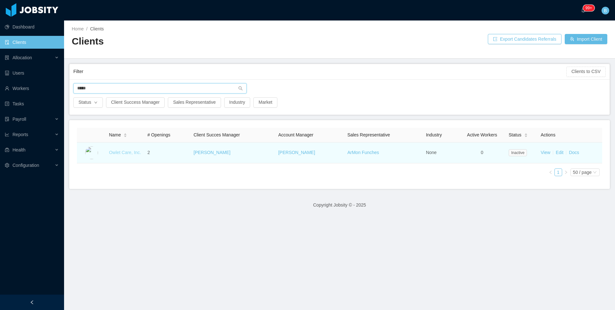
type input "*****"
click at [132, 152] on link "Owlet Care, Inc." at bounding box center [125, 152] width 32 height 5
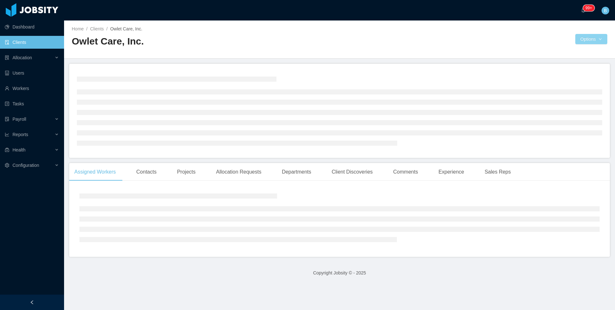
click at [577, 38] on button "Options" at bounding box center [592, 39] width 32 height 10
click at [550, 52] on button "Edit" at bounding box center [545, 53] width 18 height 10
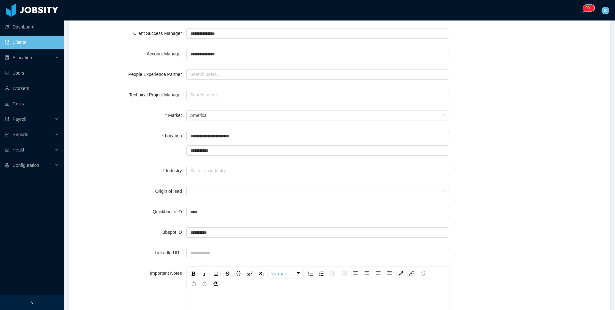
scroll to position [203, 0]
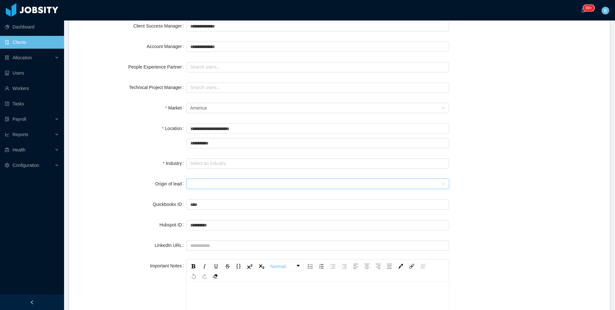
click at [236, 183] on div at bounding box center [315, 184] width 251 height 10
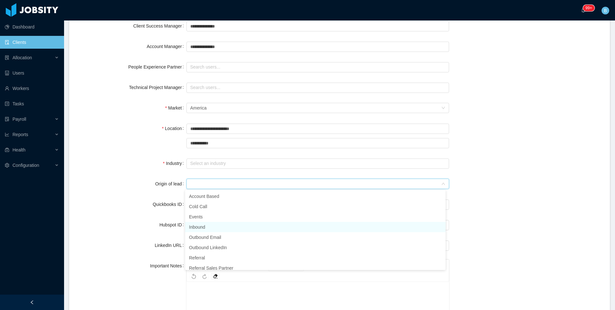
click at [213, 225] on li "Inbound" at bounding box center [315, 227] width 261 height 10
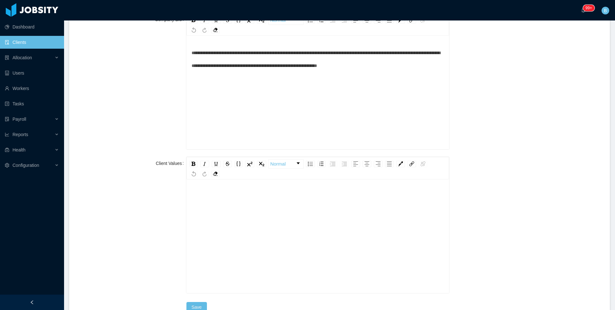
scroll to position [693, 0]
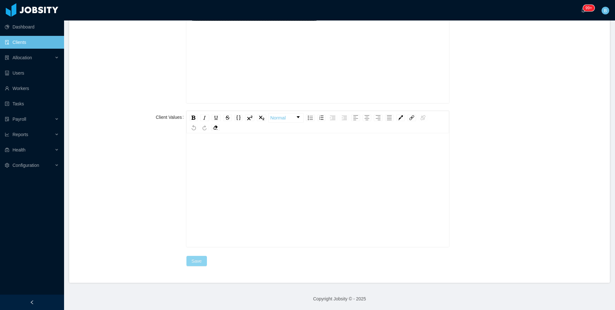
click at [198, 262] on button "Save" at bounding box center [197, 261] width 21 height 10
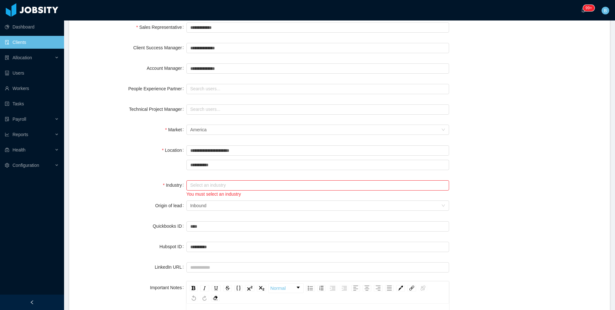
scroll to position [202, 0]
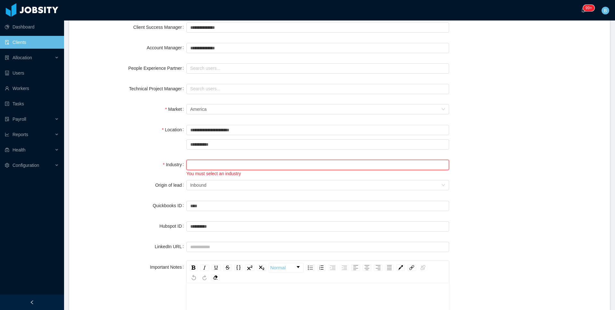
click at [215, 162] on input "text" at bounding box center [318, 165] width 263 height 10
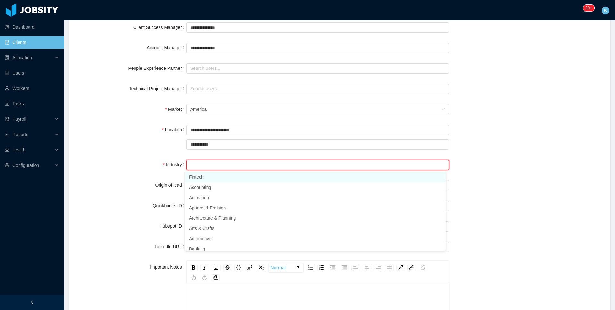
type input "*"
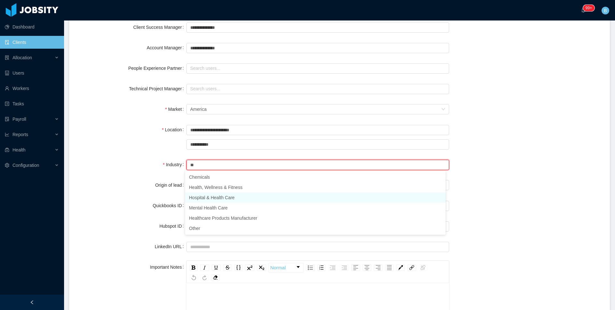
click at [218, 195] on li "Hospital & Health Care" at bounding box center [315, 198] width 261 height 10
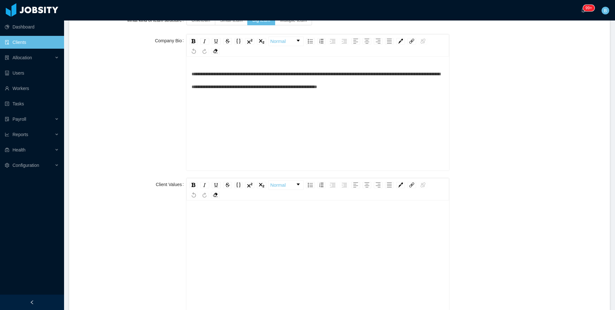
scroll to position [693, 0]
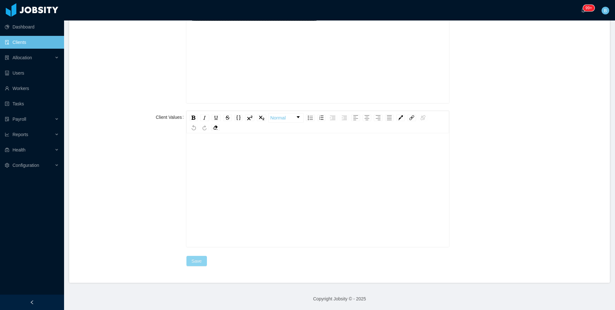
type input "**********"
click at [204, 261] on button "Save" at bounding box center [197, 261] width 21 height 10
